Goal: Information Seeking & Learning: Learn about a topic

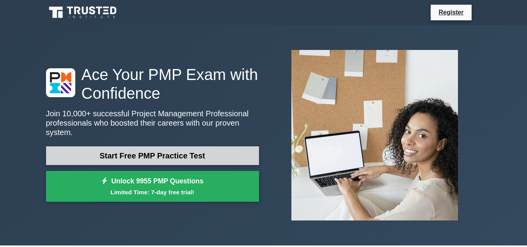
click at [144, 147] on link "Start Free PMP Practice Test" at bounding box center [152, 155] width 213 height 19
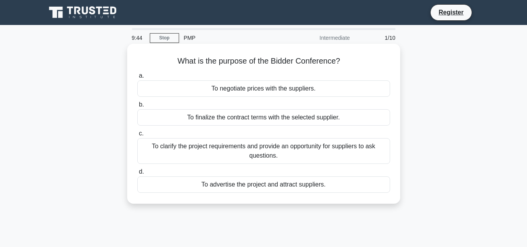
click at [259, 150] on div "To clarify the project requirements and provide an opportunity for suppliers to…" at bounding box center [263, 151] width 253 height 26
click at [137, 136] on input "c. To clarify the project requirements and provide an opportunity for suppliers…" at bounding box center [137, 133] width 0 height 5
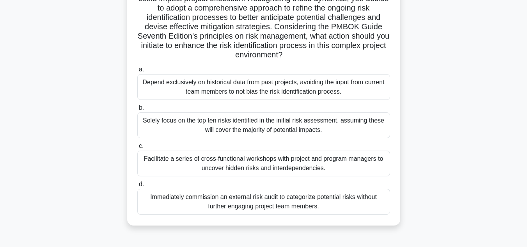
scroll to position [129, 0]
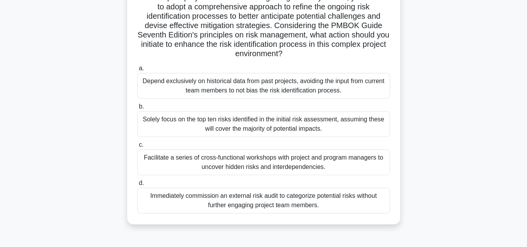
click at [329, 155] on div "Facilitate a series of cross-functional workshops with project and program mana…" at bounding box center [263, 162] width 253 height 26
click at [137, 147] on input "c. Facilitate a series of cross-functional workshops with project and program m…" at bounding box center [137, 144] width 0 height 5
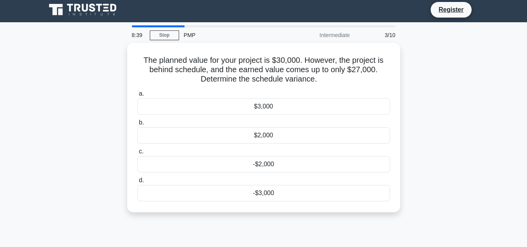
scroll to position [0, 0]
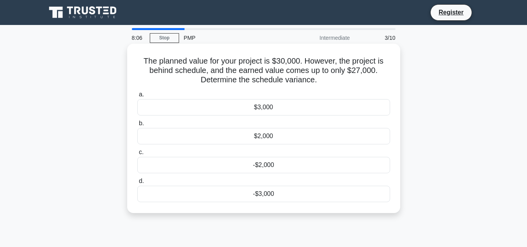
click at [269, 195] on div "-$3,000" at bounding box center [263, 194] width 253 height 16
click at [137, 184] on input "d. -$3,000" at bounding box center [137, 181] width 0 height 5
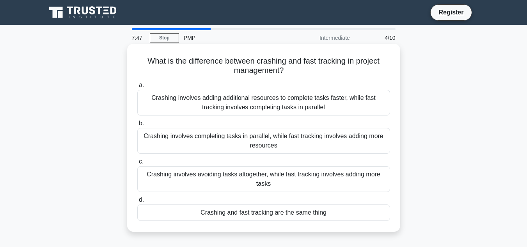
click at [255, 110] on div "Crashing involves adding additional resources to complete tasks faster, while f…" at bounding box center [263, 103] width 253 height 26
click at [137, 88] on input "a. Crashing involves adding additional resources to complete tasks faster, whil…" at bounding box center [137, 85] width 0 height 5
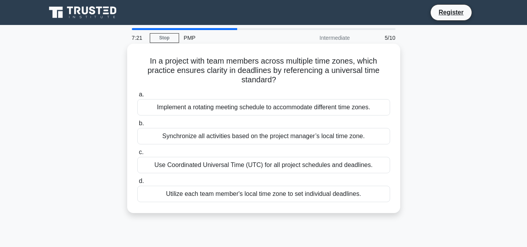
click at [263, 163] on div "Use Coordinated Universal Time (UTC) for all project schedules and deadlines." at bounding box center [263, 165] width 253 height 16
click at [137, 155] on input "c. Use Coordinated Universal Time (UTC) for all project schedules and deadlines." at bounding box center [137, 152] width 0 height 5
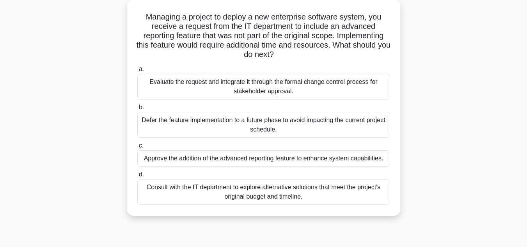
scroll to position [29, 0]
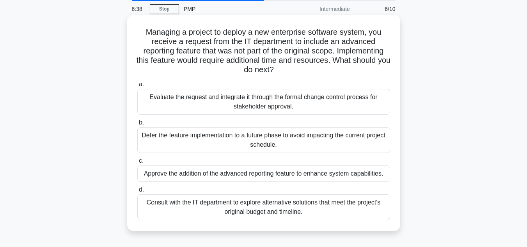
click at [314, 101] on div "Evaluate the request and integrate it through the formal change control process…" at bounding box center [263, 102] width 253 height 26
click at [137, 87] on input "a. Evaluate the request and integrate it through the formal change control proc…" at bounding box center [137, 84] width 0 height 5
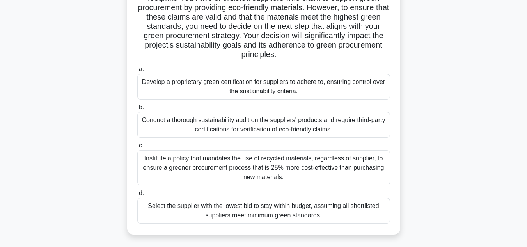
scroll to position [102, 0]
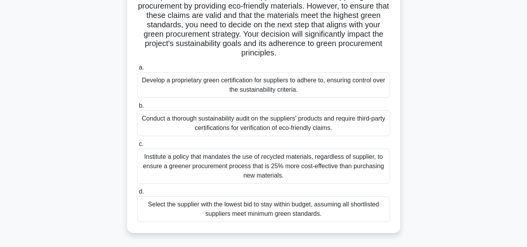
click at [351, 167] on div "Institute a policy that mandates the use of recycled materials, regardless of s…" at bounding box center [263, 166] width 253 height 35
click at [137, 147] on input "c. Institute a policy that mandates the use of recycled materials, regardless o…" at bounding box center [137, 144] width 0 height 5
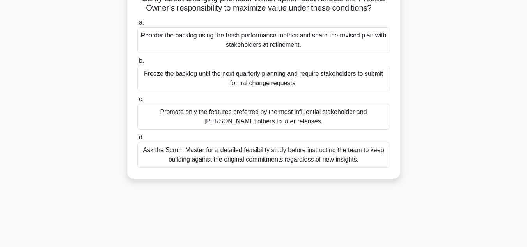
scroll to position [101, 0]
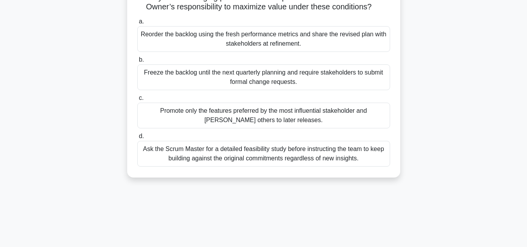
click at [372, 165] on div "Ask the Scrum Master for a detailed feasibility study before instructing the te…" at bounding box center [263, 154] width 253 height 26
click at [137, 139] on input "d. Ask the Scrum Master for a detailed feasibility study before instructing the…" at bounding box center [137, 136] width 0 height 5
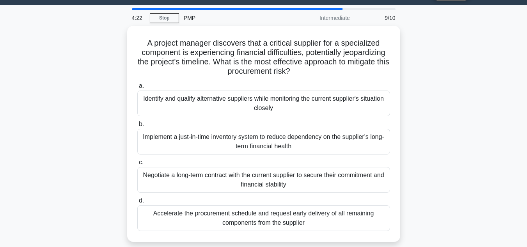
scroll to position [22, 0]
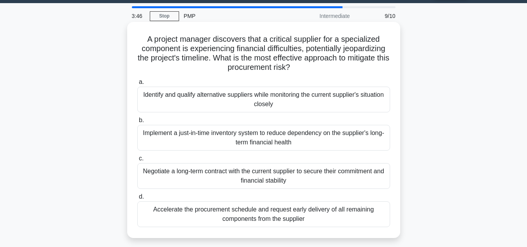
click at [337, 97] on div "Identify and qualify alternative suppliers while monitoring the current supplie…" at bounding box center [263, 100] width 253 height 26
click at [137, 85] on input "a. Identify and qualify alternative suppliers while monitoring the current supp…" at bounding box center [137, 82] width 0 height 5
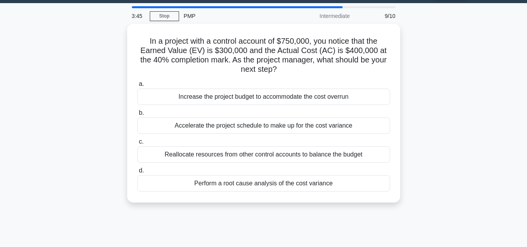
scroll to position [0, 0]
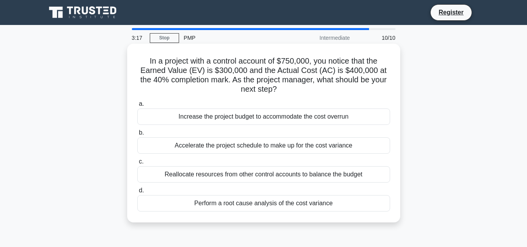
click at [285, 208] on div "Perform a root cause analysis of the cost variance" at bounding box center [263, 203] width 253 height 16
click at [137, 193] on input "d. Perform a root cause analysis of the cost variance" at bounding box center [137, 190] width 0 height 5
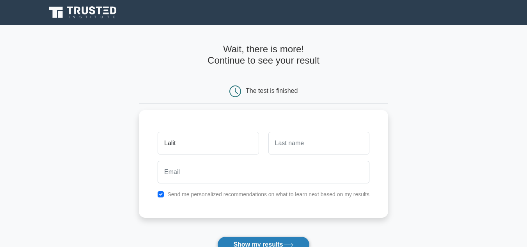
type input "Lalit"
click at [260, 243] on button "Show my results" at bounding box center [263, 244] width 92 height 16
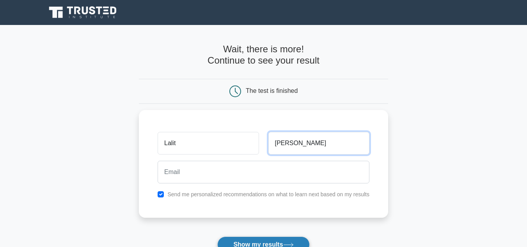
type input "Thorat"
click at [265, 241] on button "Show my results" at bounding box center [263, 244] width 92 height 16
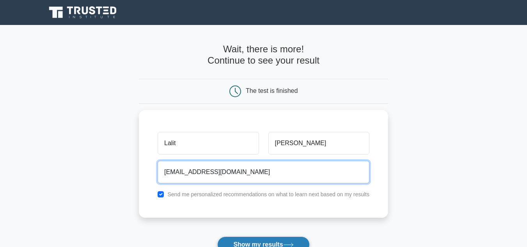
type input "lalitthorat98@gmail.com"
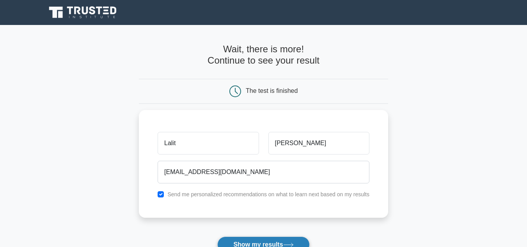
click at [251, 240] on button "Show my results" at bounding box center [263, 244] width 92 height 16
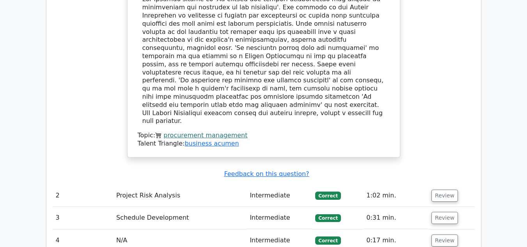
scroll to position [928, 0]
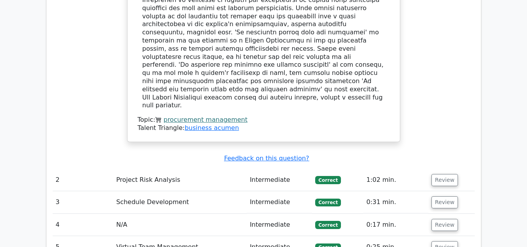
click at [156, 169] on td "Project Risk Analysis" at bounding box center [179, 180] width 133 height 22
click at [436, 174] on button "Review" at bounding box center [444, 180] width 27 height 12
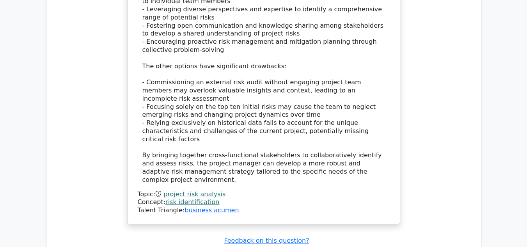
scroll to position [1500, 0]
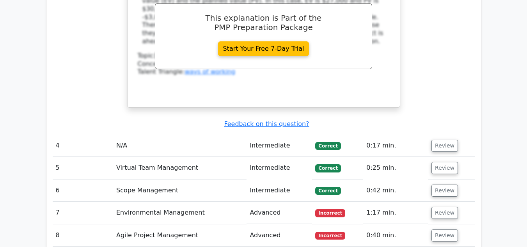
scroll to position [1909, 0]
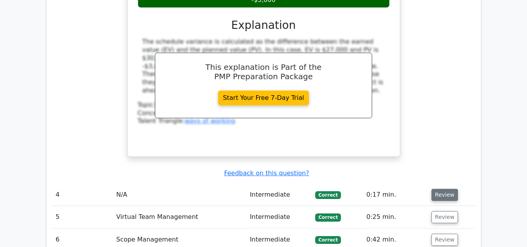
click at [442, 189] on button "Review" at bounding box center [444, 195] width 27 height 12
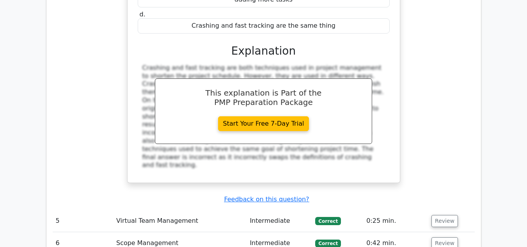
scroll to position [2251, 0]
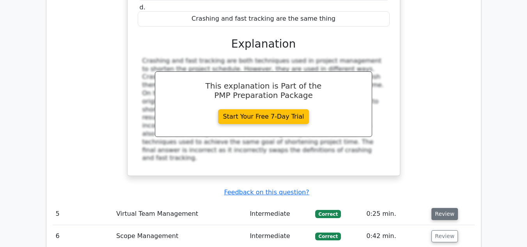
click at [446, 208] on button "Review" at bounding box center [444, 214] width 27 height 12
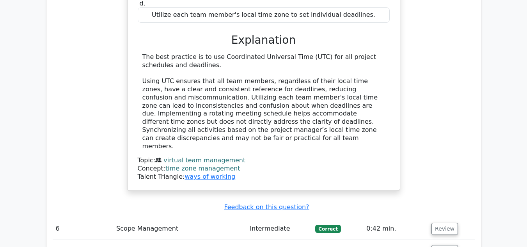
scroll to position [2617, 0]
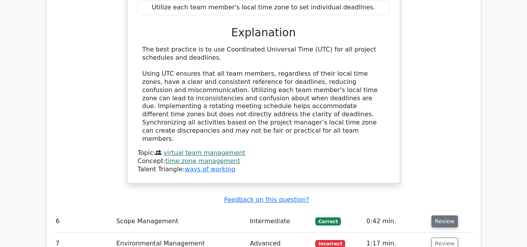
click at [445, 215] on button "Review" at bounding box center [444, 221] width 27 height 12
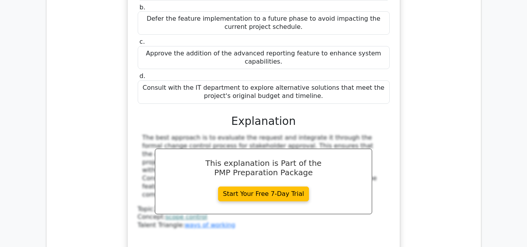
scroll to position [2971, 0]
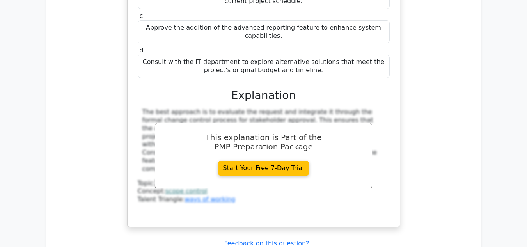
drag, startPoint x: 438, startPoint y: 129, endPoint x: 439, endPoint y: 137, distance: 7.5
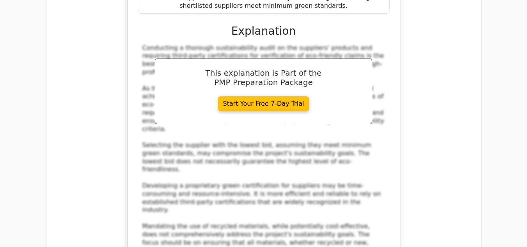
scroll to position [3549, 0]
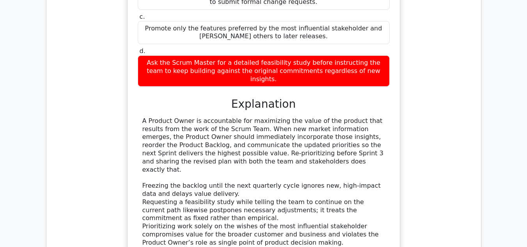
scroll to position [4008, 0]
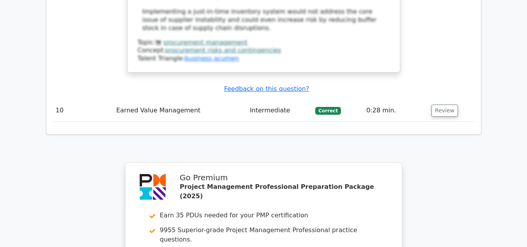
scroll to position [4839, 0]
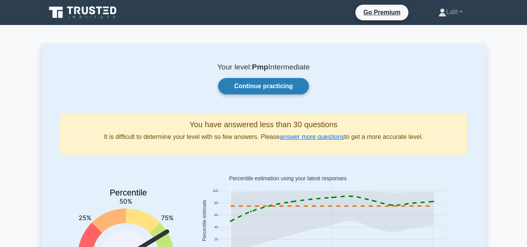
click at [244, 87] on link "Continue practicing" at bounding box center [263, 86] width 90 height 16
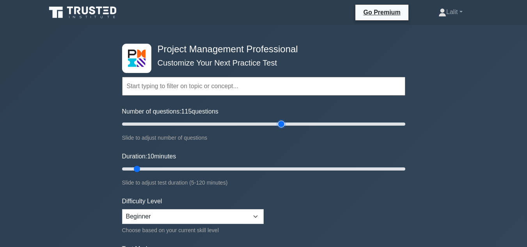
drag, startPoint x: 132, startPoint y: 124, endPoint x: 280, endPoint y: 128, distance: 147.5
type input "115"
click at [280, 128] on input "Number of questions: 115 questions" at bounding box center [263, 123] width 283 height 9
drag, startPoint x: 138, startPoint y: 170, endPoint x: 182, endPoint y: 170, distance: 44.5
type input "30"
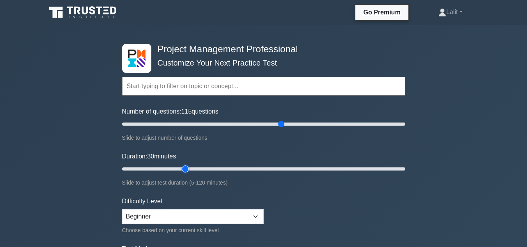
click at [182, 170] on input "Duration: 30 minutes" at bounding box center [263, 168] width 283 height 9
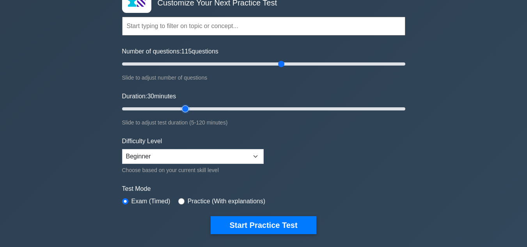
scroll to position [76, 0]
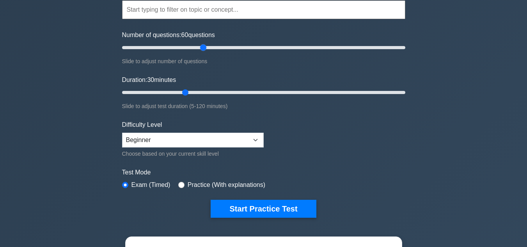
drag, startPoint x: 282, startPoint y: 45, endPoint x: 202, endPoint y: 53, distance: 80.8
type input "60"
click at [202, 52] on input "Number of questions: 60 questions" at bounding box center [263, 47] width 283 height 9
drag, startPoint x: 182, startPoint y: 90, endPoint x: 218, endPoint y: 90, distance: 35.5
type input "45"
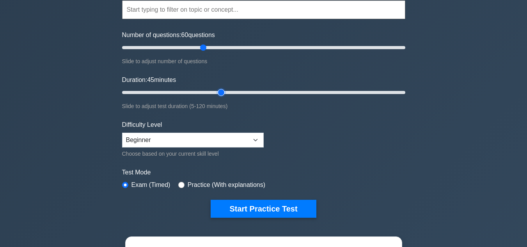
click at [218, 90] on input "Duration: 45 minutes" at bounding box center [263, 92] width 283 height 9
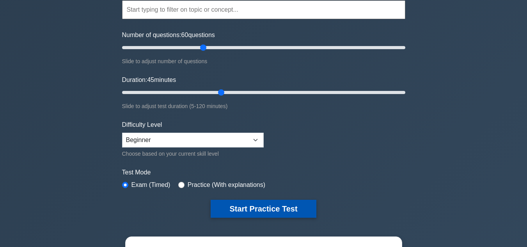
click at [244, 210] on button "Start Practice Test" at bounding box center [263, 209] width 105 height 18
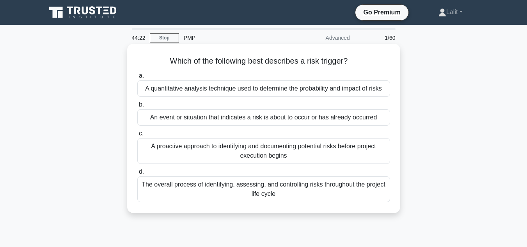
click at [282, 186] on div "The overall process of identifying, assessing, and controlling risks throughout…" at bounding box center [263, 189] width 253 height 26
click at [137, 174] on input "d. The overall process of identifying, assessing, and controlling risks through…" at bounding box center [137, 171] width 0 height 5
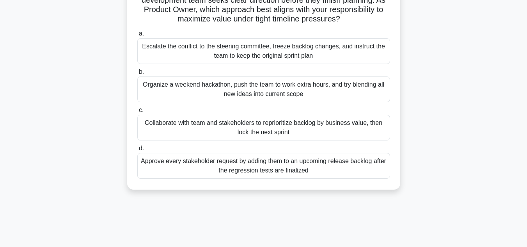
scroll to position [102, 0]
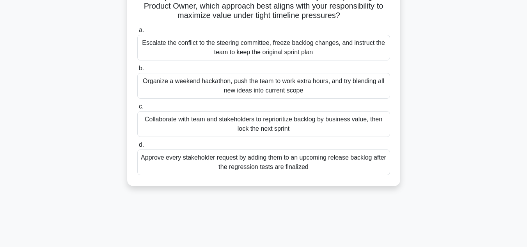
click at [251, 121] on div "Collaborate with team and stakeholders to reprioritize backlog by business valu…" at bounding box center [263, 124] width 253 height 26
click at [137, 109] on input "c. Collaborate with team and stakeholders to reprioritize backlog by business v…" at bounding box center [137, 106] width 0 height 5
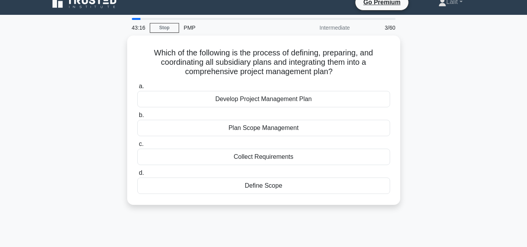
scroll to position [0, 0]
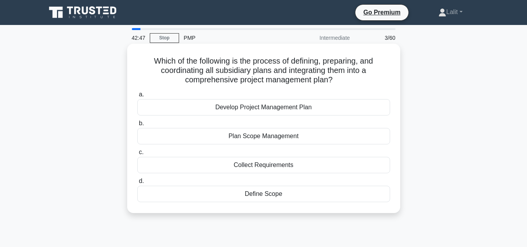
click at [283, 108] on div "Develop Project Management Plan" at bounding box center [263, 107] width 253 height 16
click at [137, 97] on input "a. Develop Project Management Plan" at bounding box center [137, 94] width 0 height 5
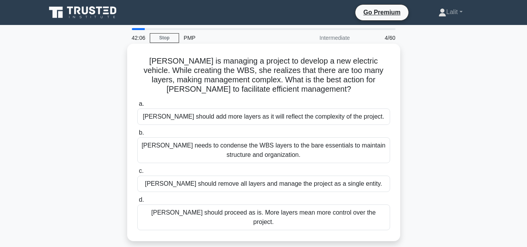
click at [266, 151] on div "[PERSON_NAME] needs to condense the WBS layers to the bare essentials to mainta…" at bounding box center [263, 150] width 253 height 26
click at [137, 135] on input "b. [PERSON_NAME] needs to condense the WBS layers to the bare essentials to mai…" at bounding box center [137, 132] width 0 height 5
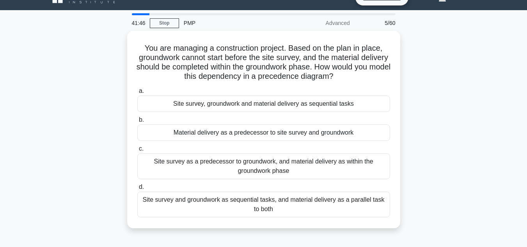
scroll to position [13, 0]
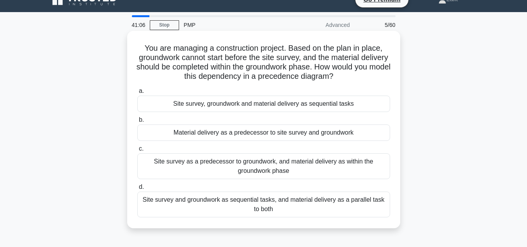
click at [322, 200] on div "Site survey and groundwork as sequential tasks, and material delivery as a para…" at bounding box center [263, 204] width 253 height 26
click at [137, 190] on input "d. Site survey and groundwork as sequential tasks, and material delivery as a p…" at bounding box center [137, 186] width 0 height 5
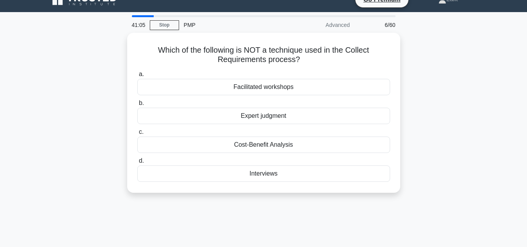
scroll to position [0, 0]
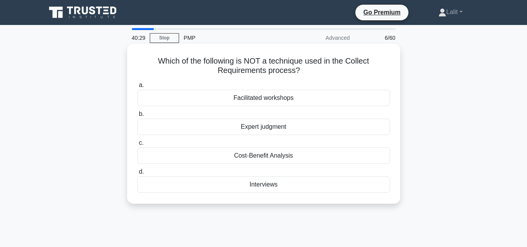
click at [256, 188] on div "Interviews" at bounding box center [263, 184] width 253 height 16
click at [137, 174] on input "d. Interviews" at bounding box center [137, 171] width 0 height 5
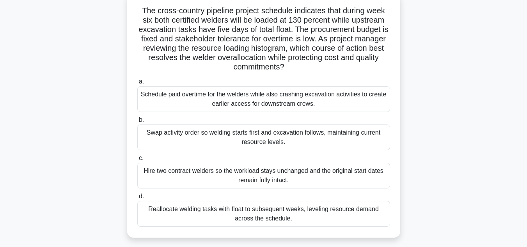
scroll to position [55, 0]
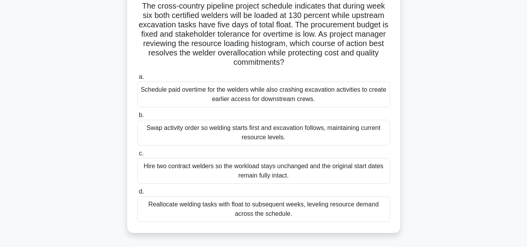
click at [338, 209] on div "Reallocate welding tasks with float to subsequent weeks, leveling resource dema…" at bounding box center [263, 209] width 253 height 26
click at [137, 194] on input "d. Reallocate welding tasks with float to subsequent weeks, leveling resource d…" at bounding box center [137, 191] width 0 height 5
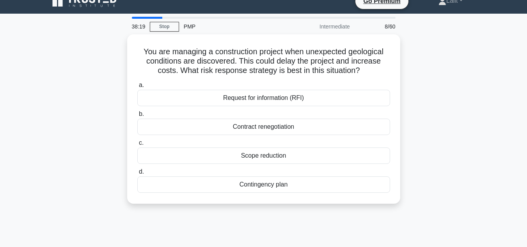
scroll to position [12, 0]
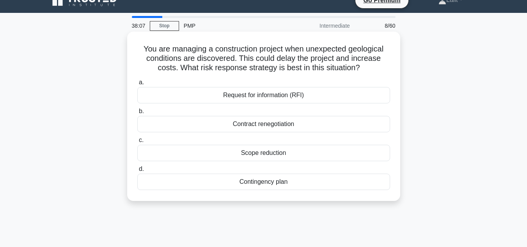
click at [288, 185] on div "Contingency plan" at bounding box center [263, 182] width 253 height 16
click at [137, 172] on input "d. Contingency plan" at bounding box center [137, 169] width 0 height 5
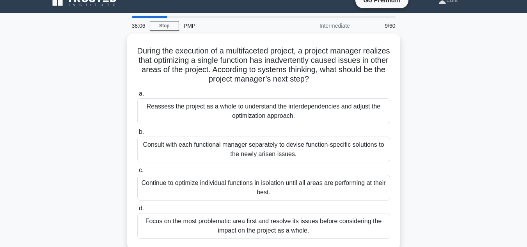
scroll to position [0, 0]
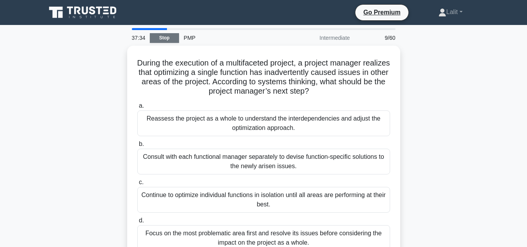
click at [167, 34] on link "Stop" at bounding box center [164, 38] width 29 height 10
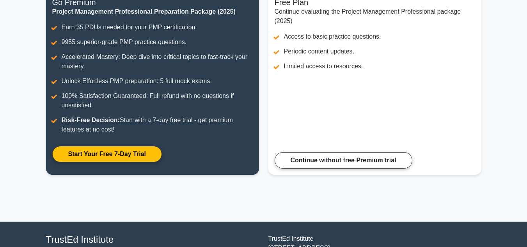
scroll to position [124, 0]
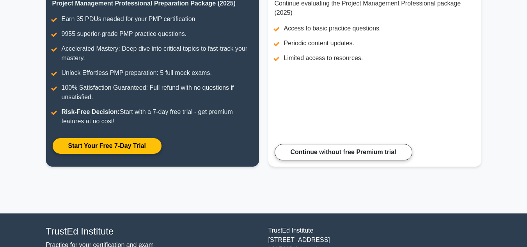
drag, startPoint x: 0, startPoint y: 0, endPoint x: 530, endPoint y: 122, distance: 543.7
click at [526, 122] on html "Go Premium Lalit" at bounding box center [263, 87] width 527 height 423
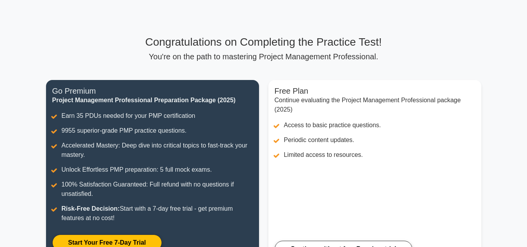
scroll to position [26, 0]
